Goal: Transaction & Acquisition: Purchase product/service

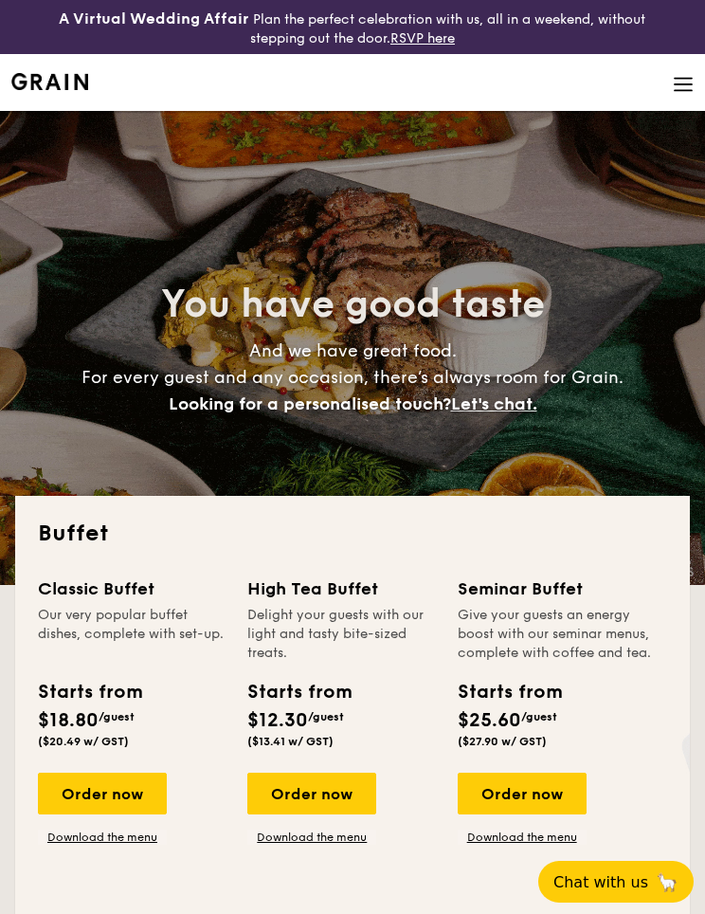
select select
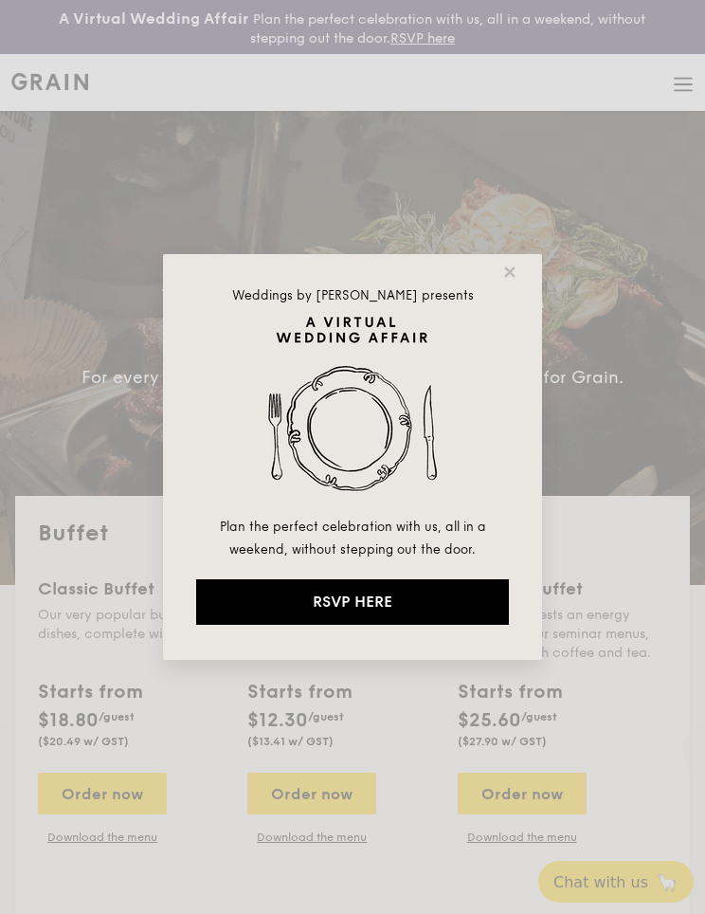
click at [525, 268] on div "Weddings by [PERSON_NAME] presents Plan the perfect celebration with us, all in…" at bounding box center [352, 457] width 379 height 406
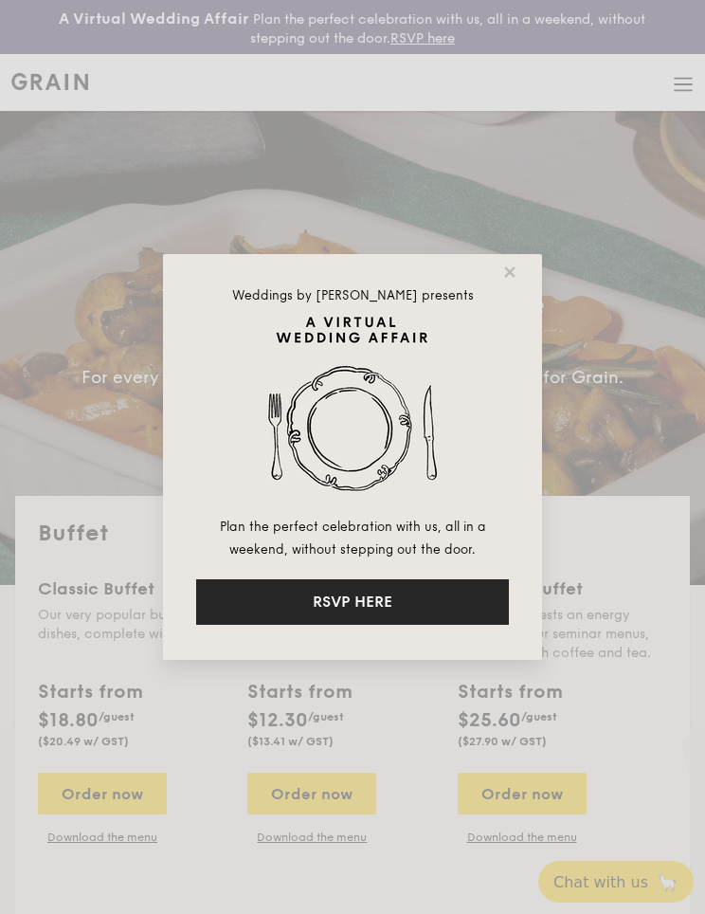
click at [414, 592] on button "RSVP HERE" at bounding box center [352, 602] width 313 height 46
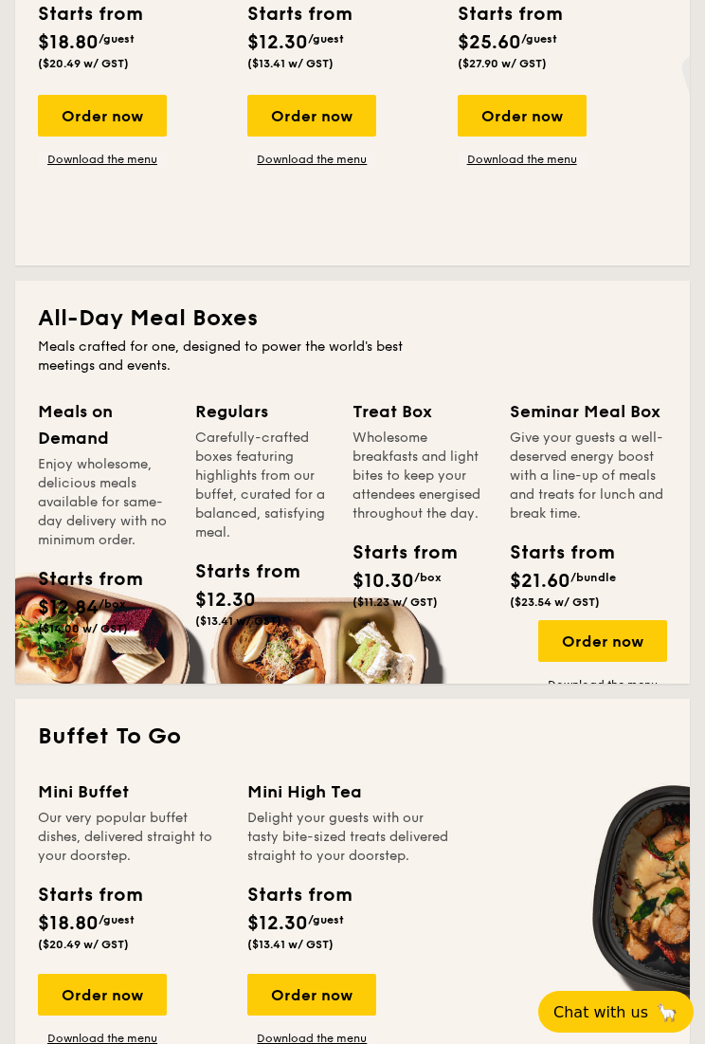
scroll to position [732, 0]
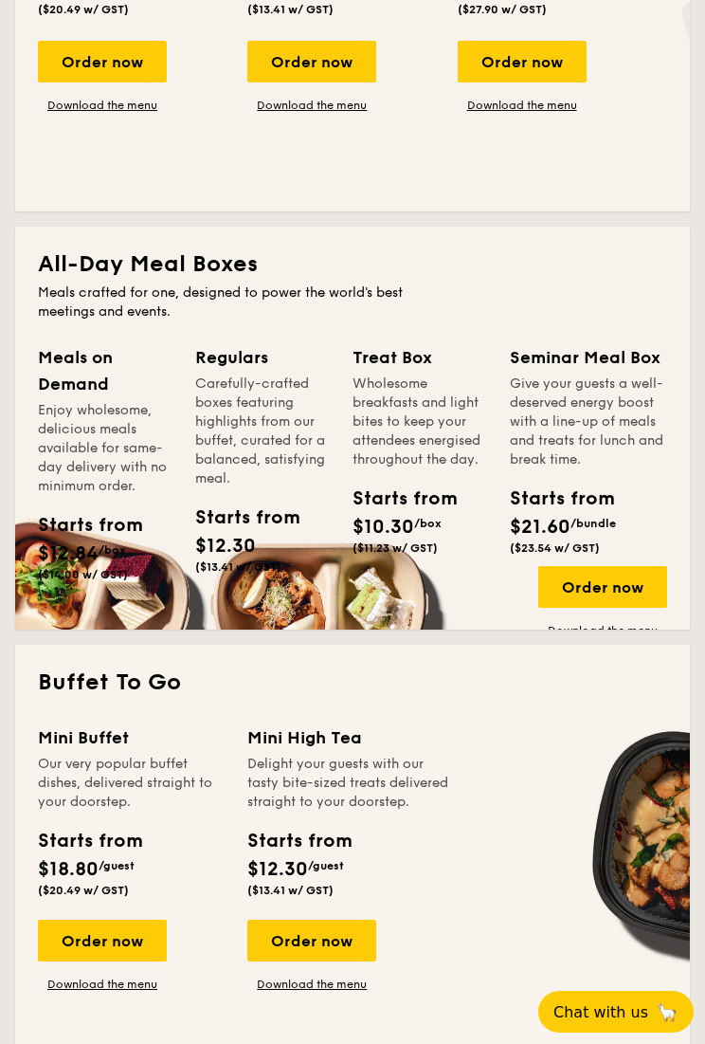
click at [151, 543] on div "Starts from $12.84 /box ($14.00 w/ GST)" at bounding box center [105, 550] width 150 height 78
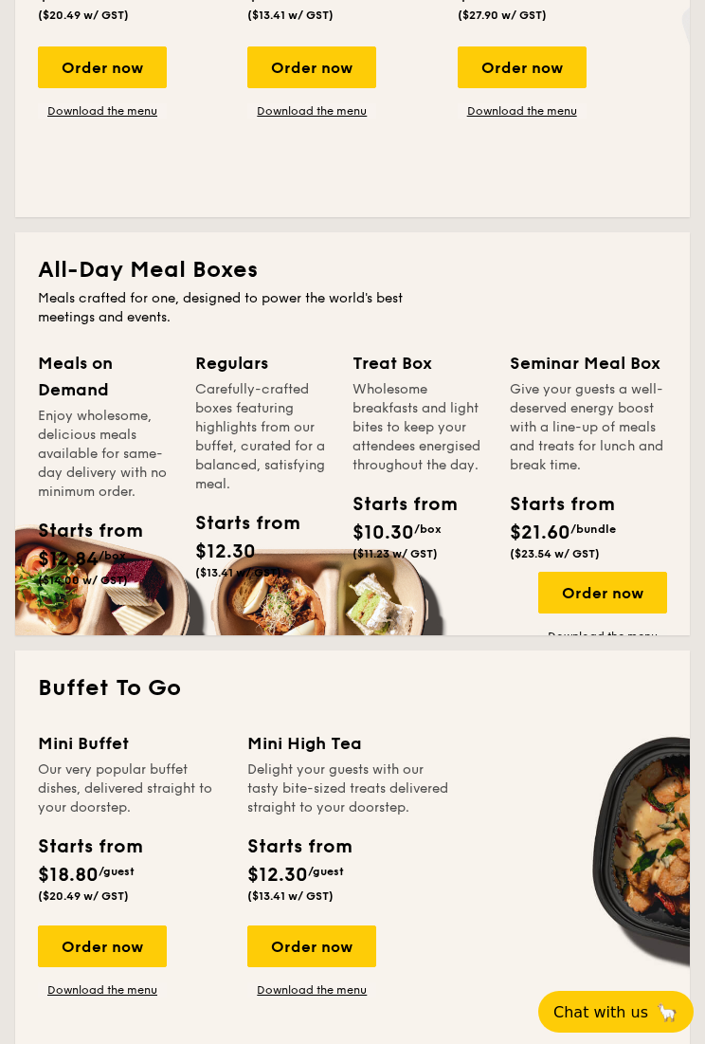
click at [102, 365] on div "Meals on Demand" at bounding box center [105, 376] width 135 height 53
click at [99, 378] on div "Meals on Demand" at bounding box center [105, 376] width 135 height 53
click at [99, 379] on div "Meals on Demand" at bounding box center [105, 376] width 135 height 53
click at [98, 569] on div "Starts from $12.84 /box ($14.00 w/ GST)" at bounding box center [68, 552] width 60 height 70
click at [113, 584] on span "($14.00 w/ GST)" at bounding box center [83, 580] width 90 height 13
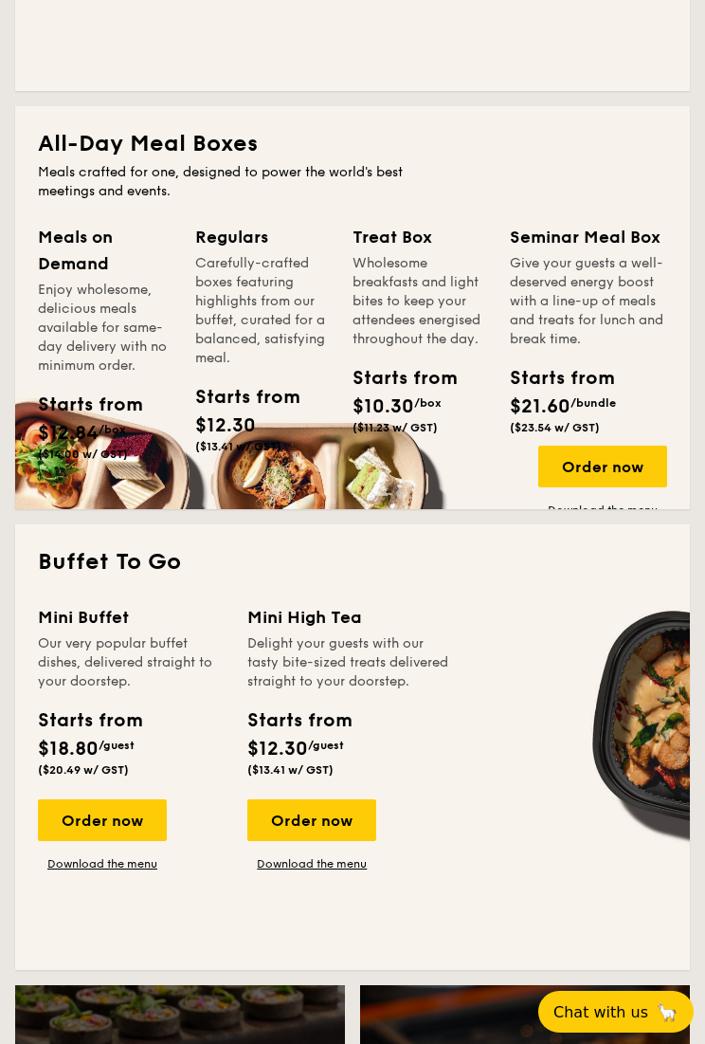
scroll to position [856, 0]
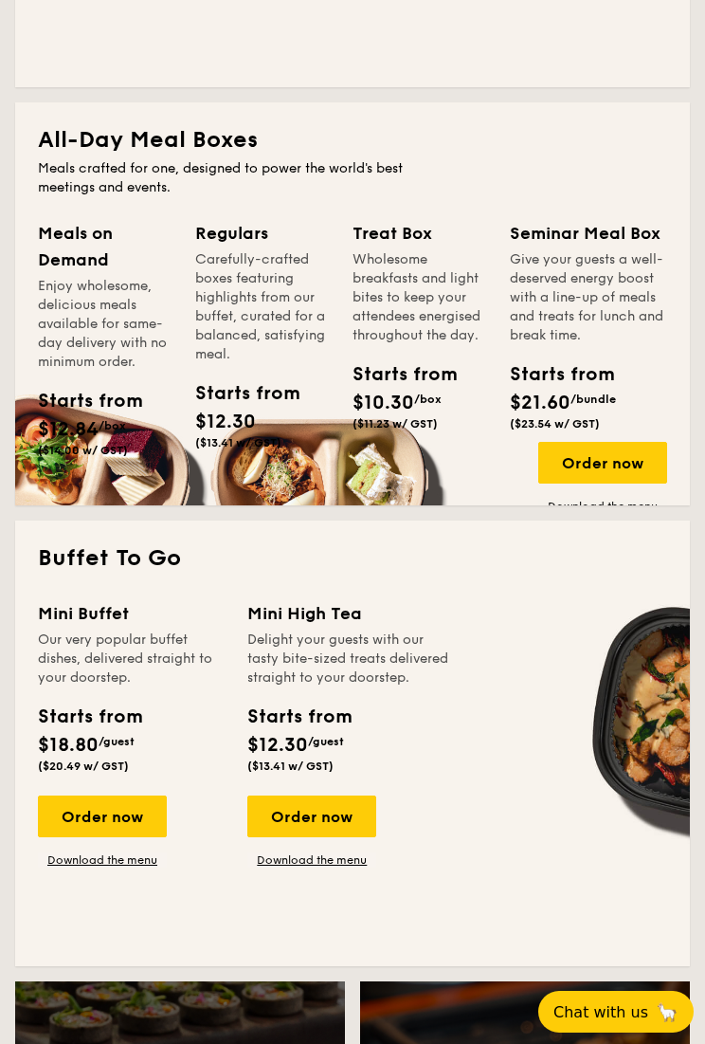
click at [613, 464] on div "Order now" at bounding box center [603, 463] width 129 height 42
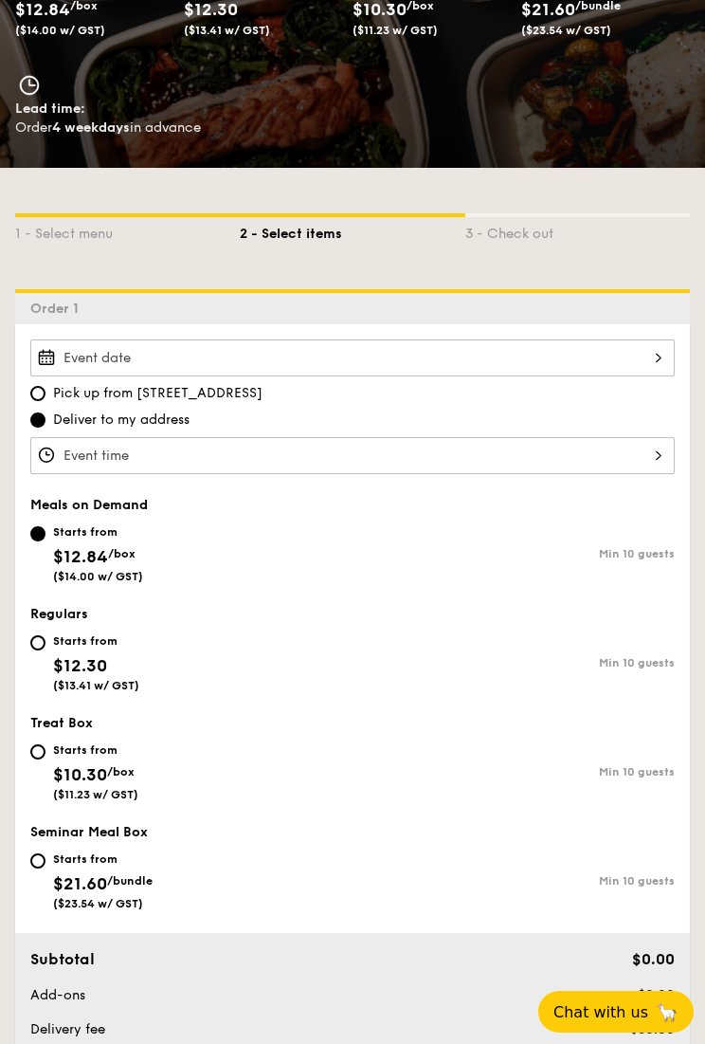
scroll to position [347, 0]
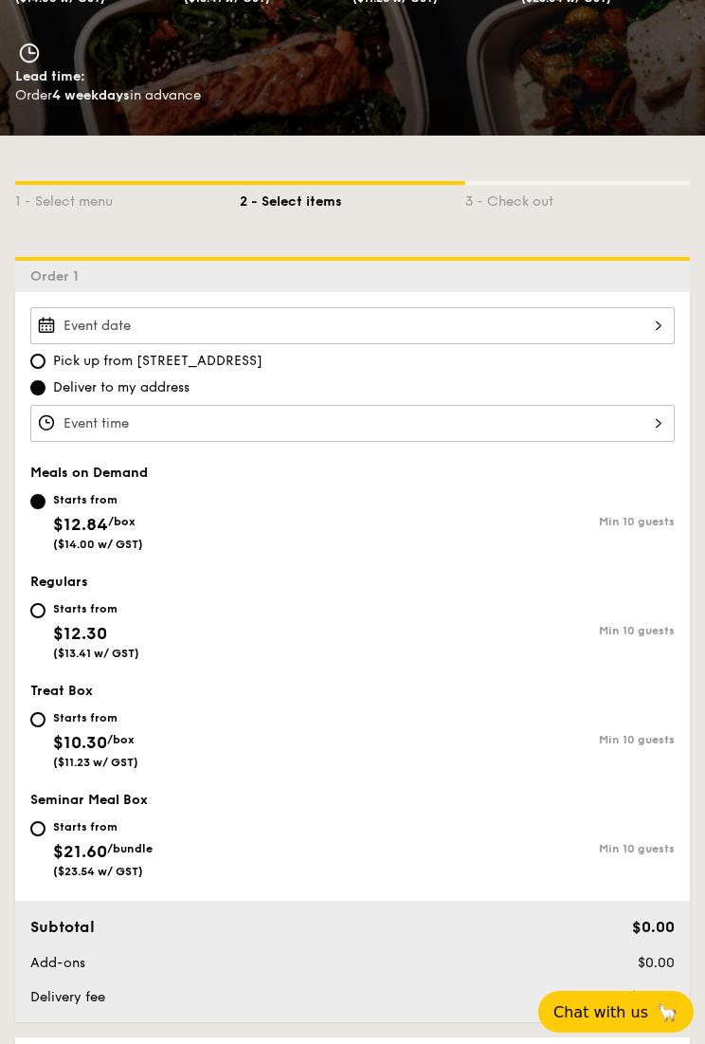
click at [666, 419] on div at bounding box center [352, 423] width 645 height 37
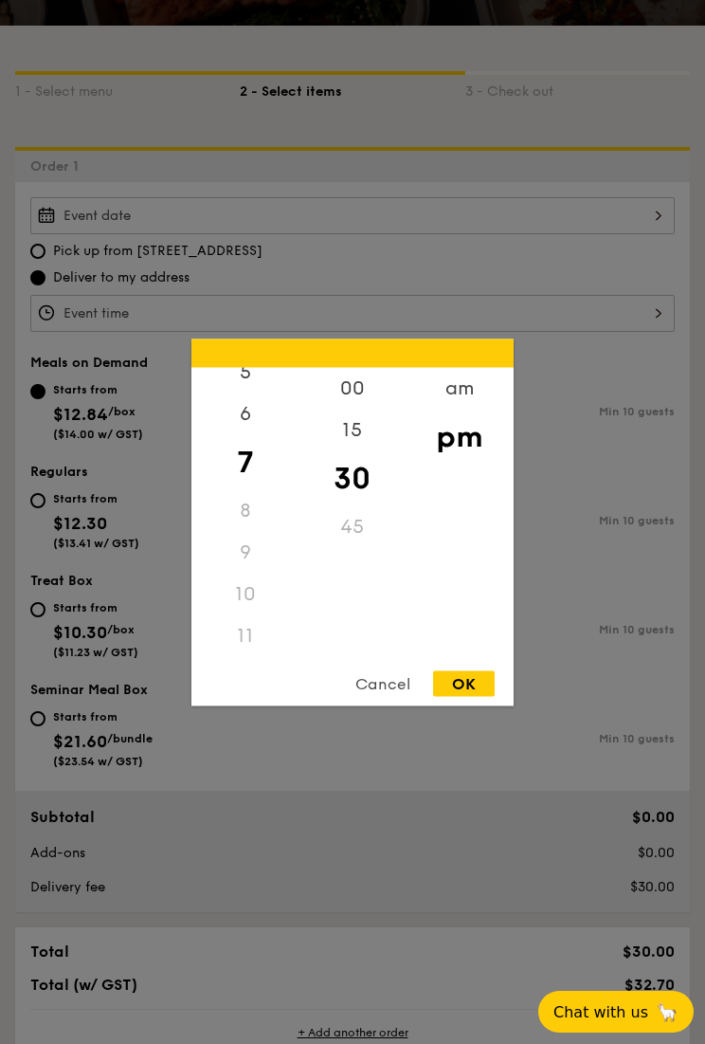
scroll to position [236, 0]
click at [253, 642] on div "11" at bounding box center [245, 635] width 107 height 42
click at [265, 640] on div "11" at bounding box center [245, 635] width 107 height 42
click at [260, 645] on div "11" at bounding box center [245, 635] width 107 height 42
click at [274, 647] on div "11" at bounding box center [245, 635] width 107 height 42
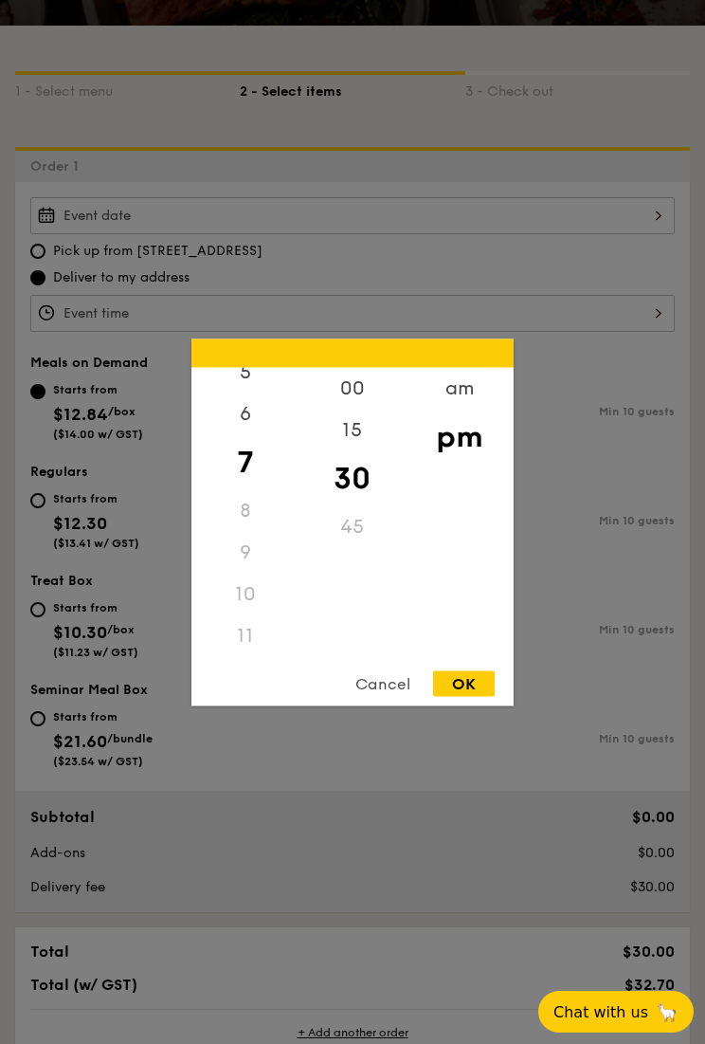
click at [272, 638] on div "11" at bounding box center [245, 635] width 107 height 42
click at [271, 645] on div "11" at bounding box center [245, 635] width 107 height 42
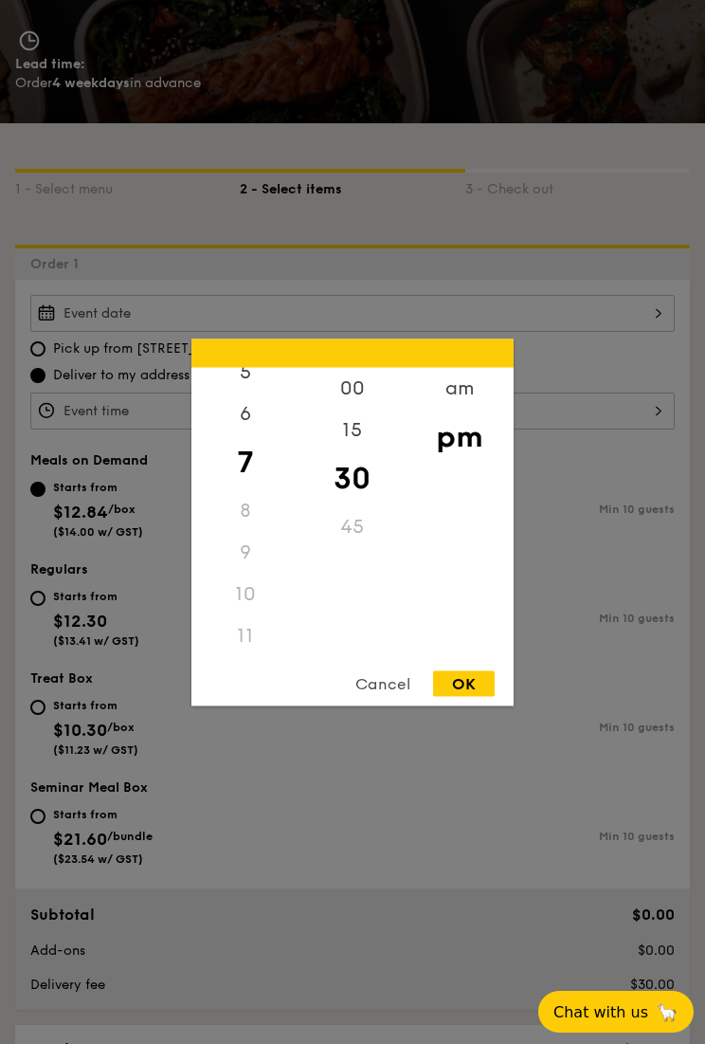
scroll to position [342, 0]
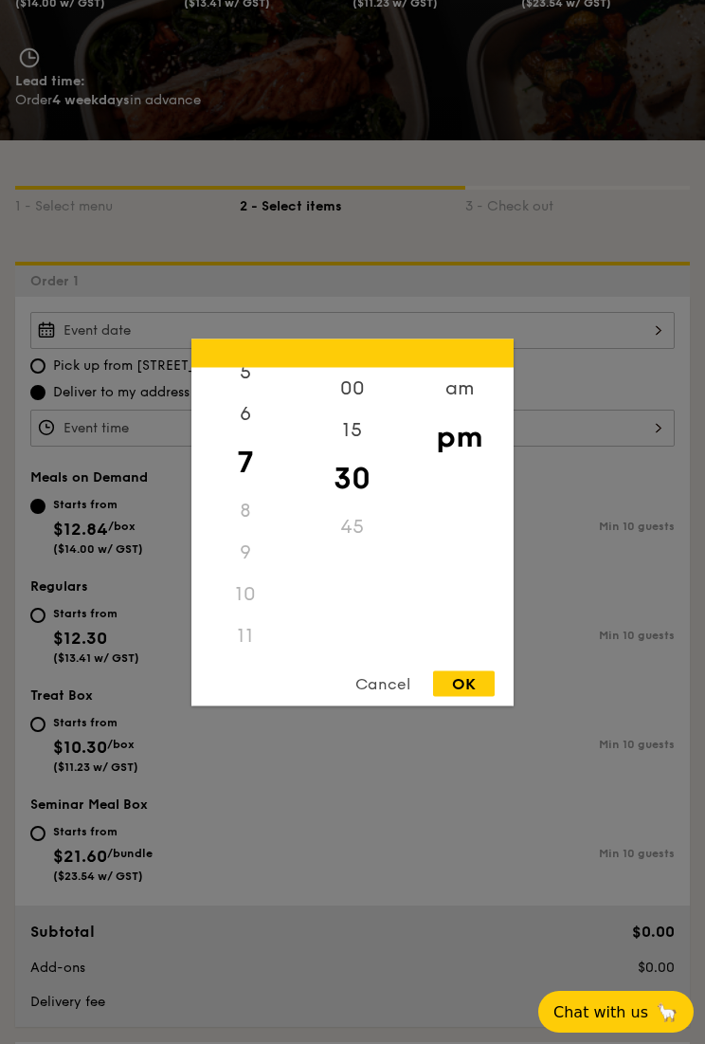
click at [274, 626] on div "11" at bounding box center [245, 635] width 107 height 42
click at [273, 509] on div "8" at bounding box center [245, 510] width 107 height 42
click at [261, 513] on div "8" at bounding box center [245, 510] width 107 height 42
click at [271, 506] on div "8" at bounding box center [245, 510] width 107 height 42
click at [360, 517] on div "45" at bounding box center [352, 526] width 107 height 42
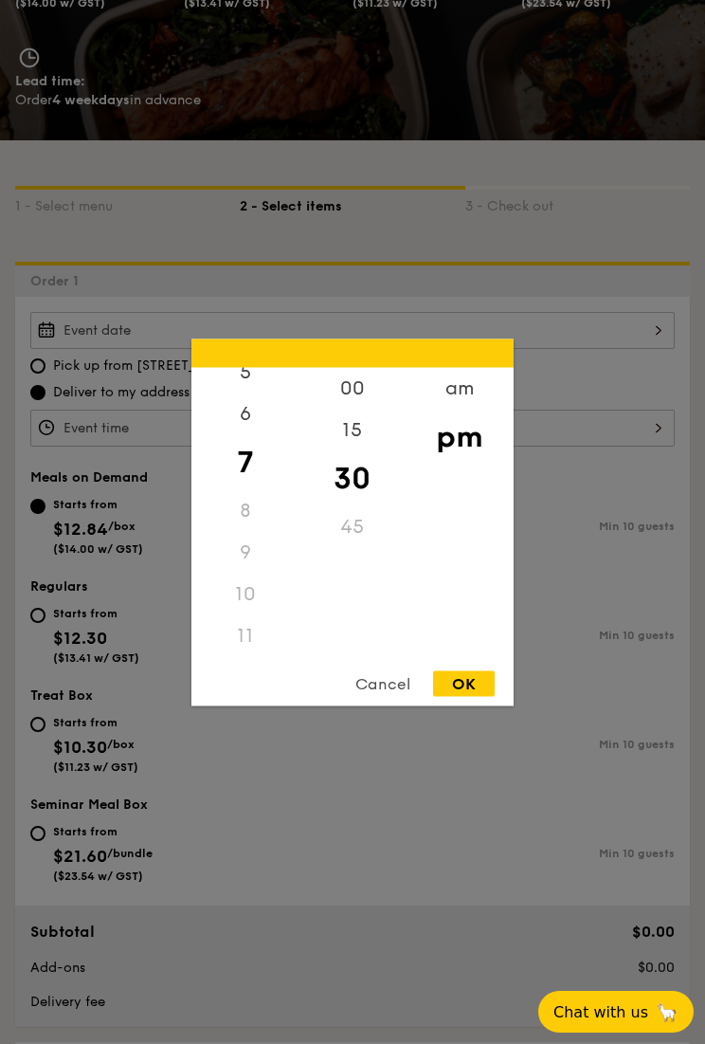
click at [479, 425] on div "pm" at bounding box center [459, 436] width 107 height 55
click at [461, 395] on div "am" at bounding box center [459, 388] width 107 height 42
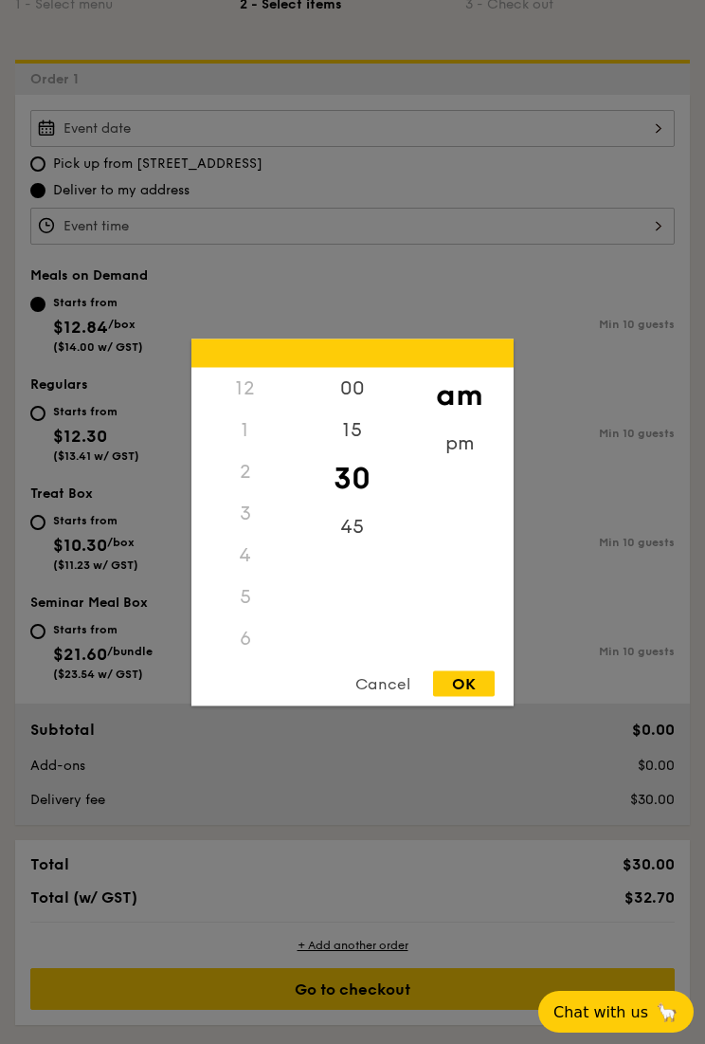
scroll to position [-1, 0]
click at [462, 449] on div "pm" at bounding box center [459, 443] width 107 height 42
click at [266, 382] on div "12" at bounding box center [245, 388] width 107 height 42
click at [493, 672] on div "OK" at bounding box center [464, 683] width 62 height 26
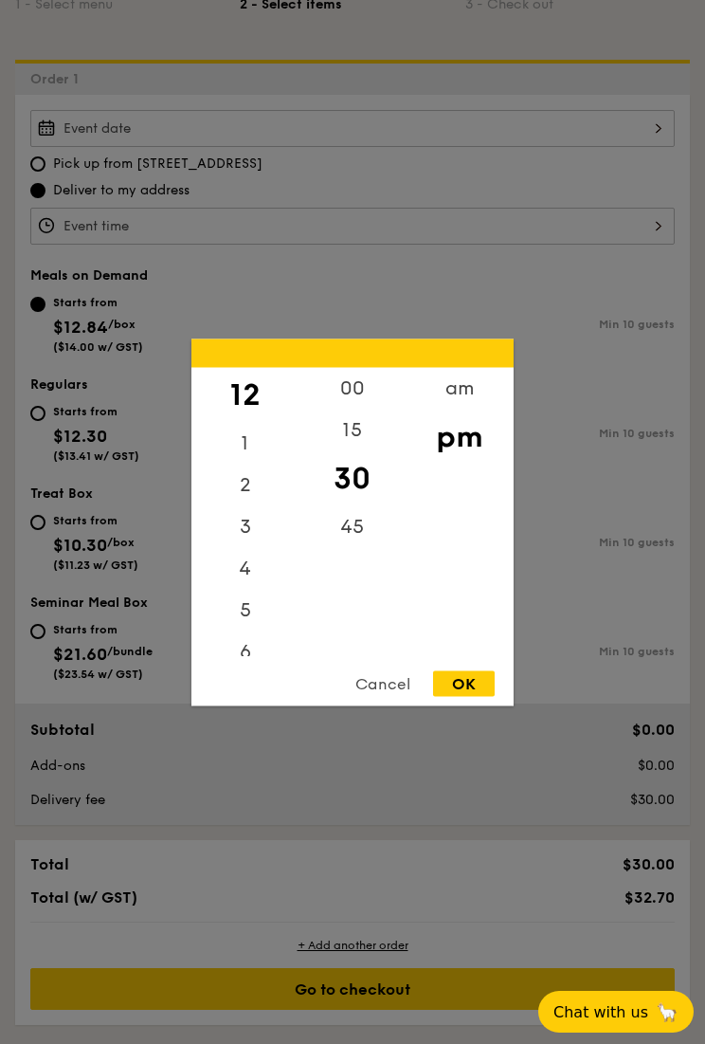
type input "12:30PM"
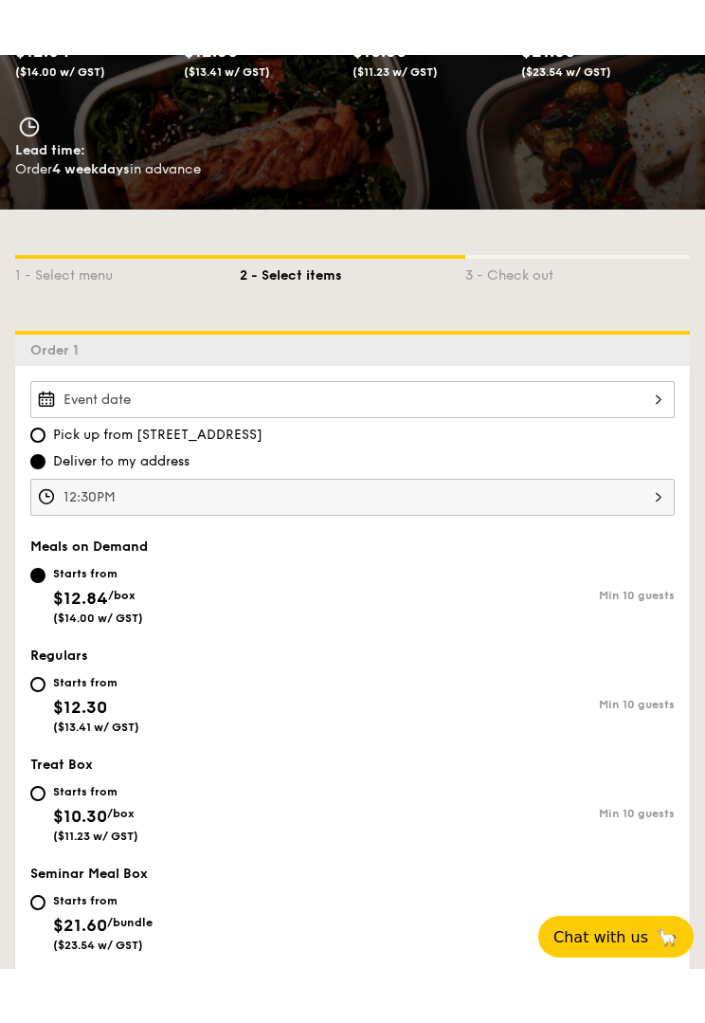
scroll to position [327, 0]
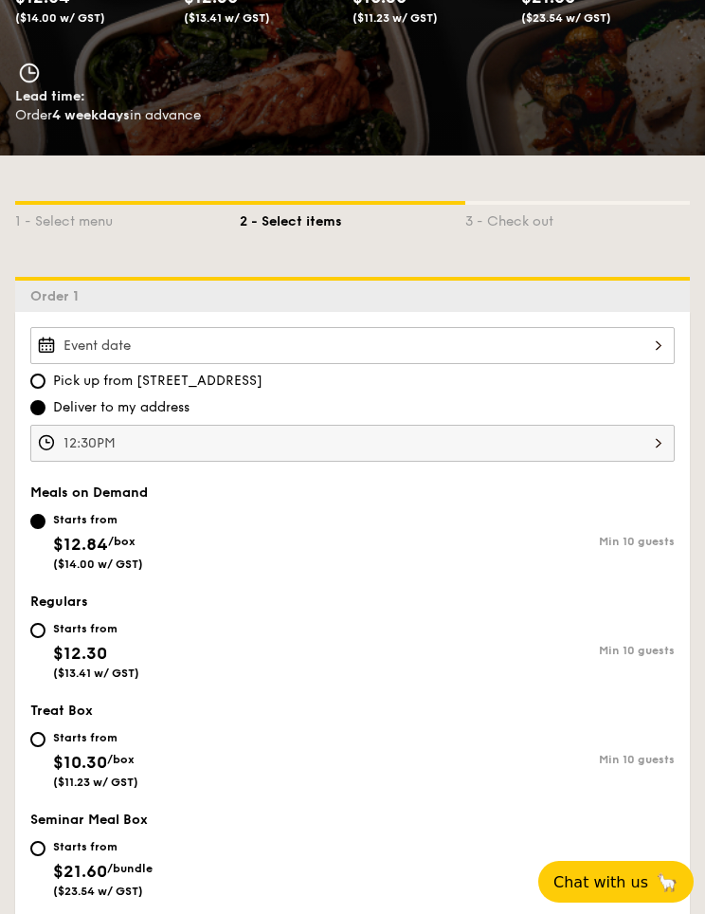
click at [659, 344] on div at bounding box center [352, 345] width 645 height 37
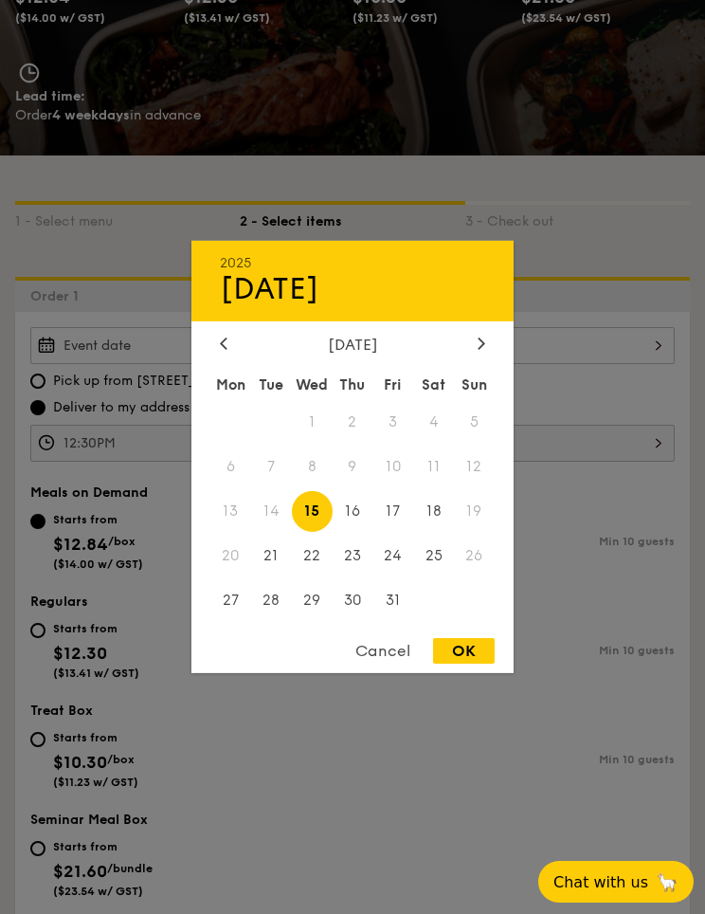
click at [454, 464] on span "12" at bounding box center [474, 467] width 41 height 41
click at [444, 474] on span "11" at bounding box center [433, 467] width 41 height 41
click at [492, 457] on span "12" at bounding box center [474, 467] width 41 height 41
click at [488, 451] on span "12" at bounding box center [474, 467] width 41 height 41
click at [401, 658] on div "Cancel" at bounding box center [383, 651] width 93 height 26
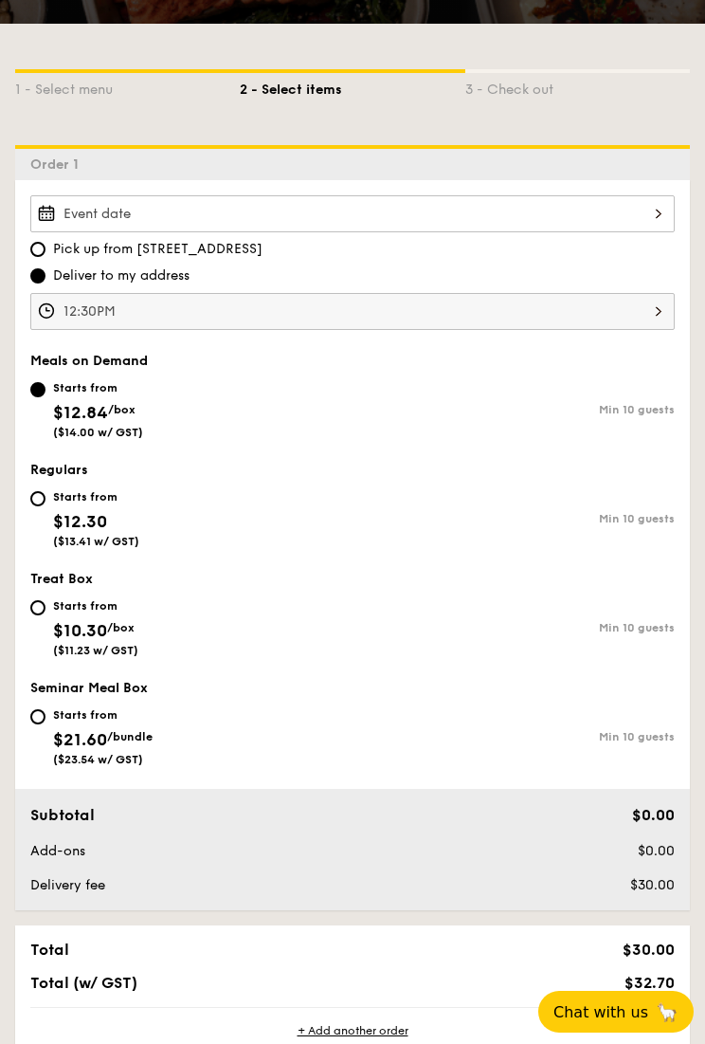
scroll to position [469, 0]
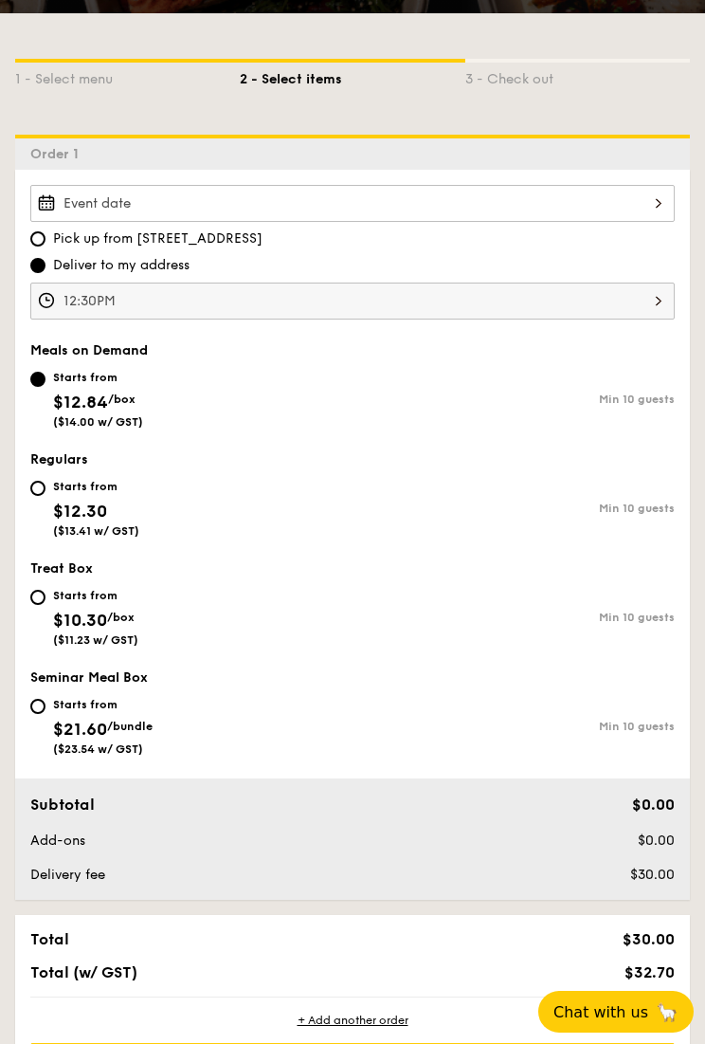
click at [433, 624] on div "Min 10 guests" at bounding box center [514, 617] width 322 height 13
click at [46, 605] on input "Starts from $10.30 /box ($11.23 w/ GST) Min 10 guests" at bounding box center [37, 597] width 15 height 15
radio input "true"
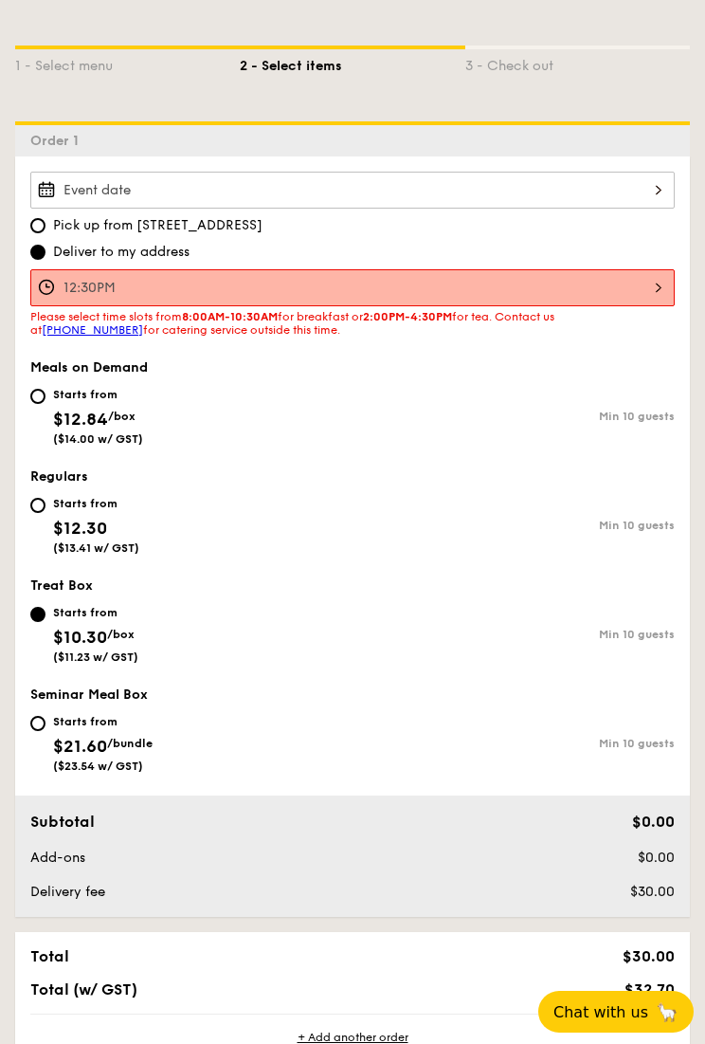
scroll to position [485, 0]
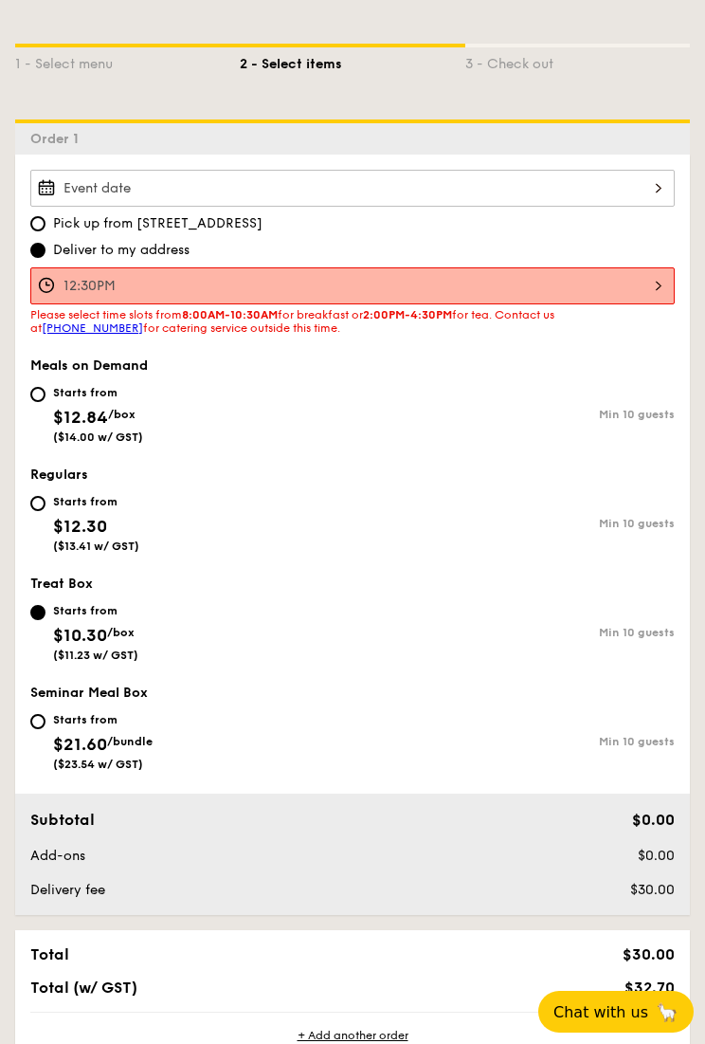
click at [457, 553] on div "Starts from $12.30 ($13.41 w/ GST) Min 10 guests" at bounding box center [352, 521] width 645 height 63
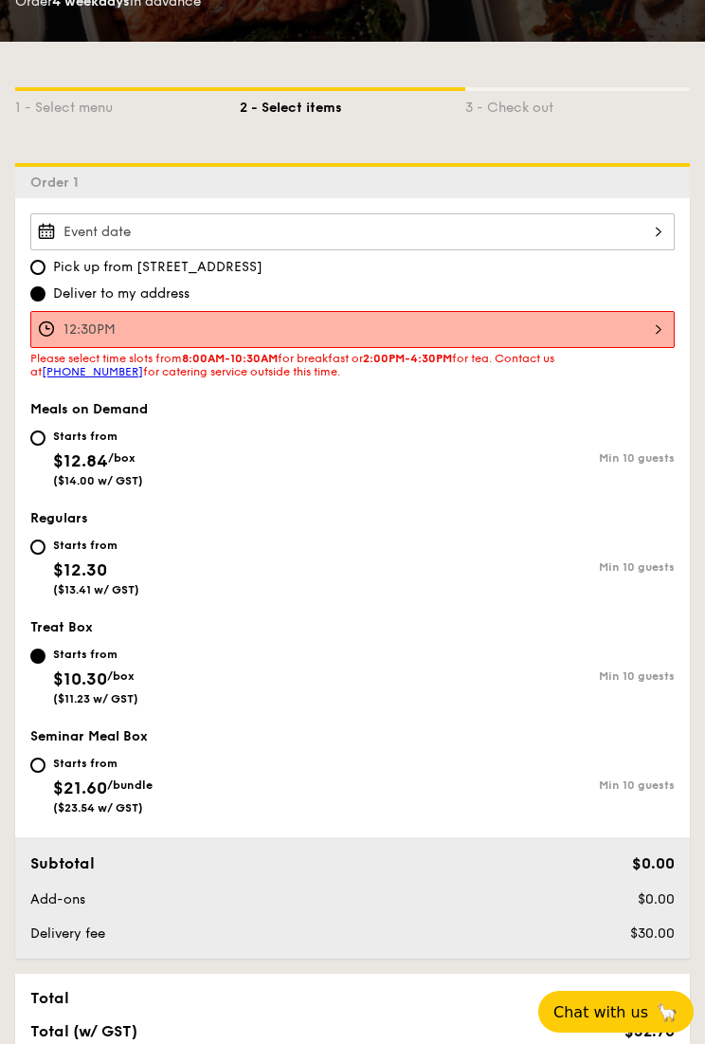
scroll to position [442, 0]
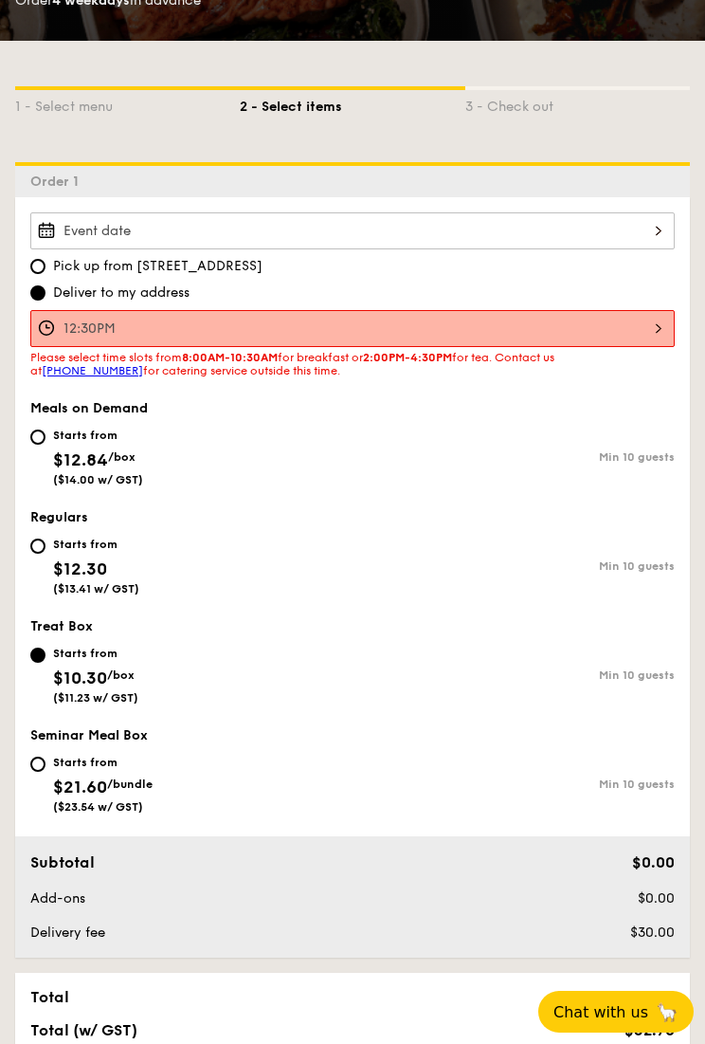
click at [479, 486] on div "Starts from $12.84 /box ($14.00 w/ GST) Min 10 guests" at bounding box center [352, 455] width 645 height 63
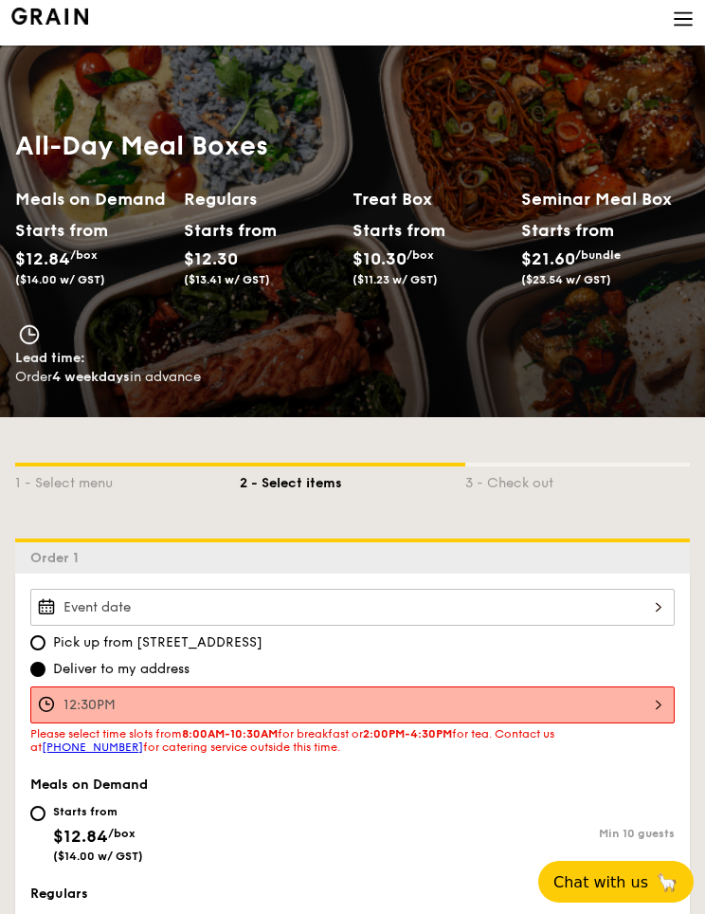
scroll to position [0, 0]
